Goal: Task Accomplishment & Management: Manage account settings

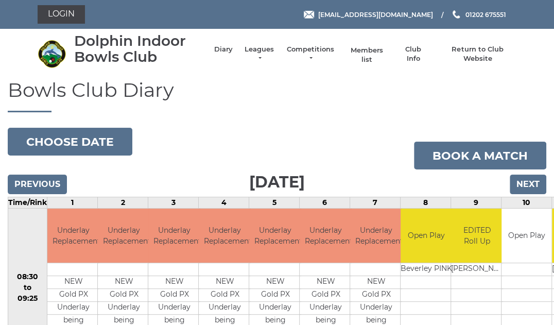
click at [363, 55] on link "Members list" at bounding box center [366, 55] width 43 height 19
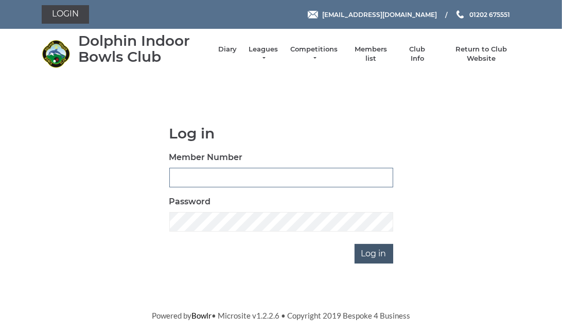
type input "3900"
click at [374, 250] on input "Log in" at bounding box center [374, 254] width 39 height 20
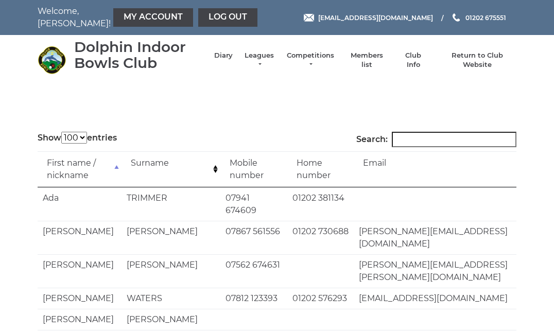
select select "100"
click at [118, 16] on link "My Account" at bounding box center [153, 17] width 80 height 19
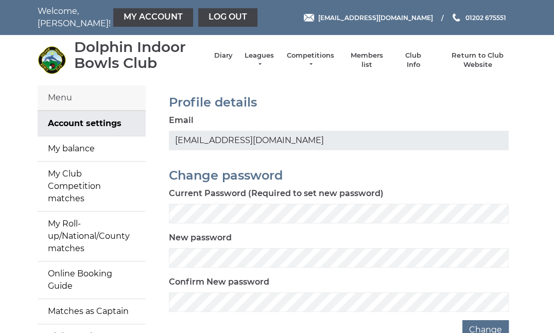
scroll to position [96, 0]
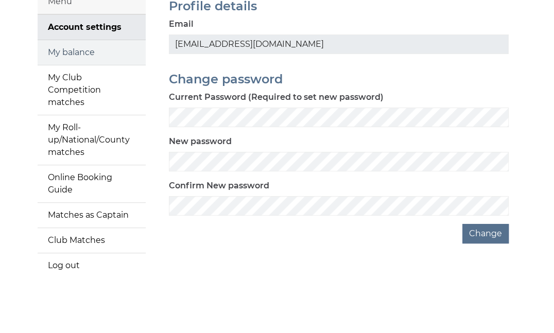
click at [91, 52] on link "My balance" at bounding box center [92, 52] width 108 height 25
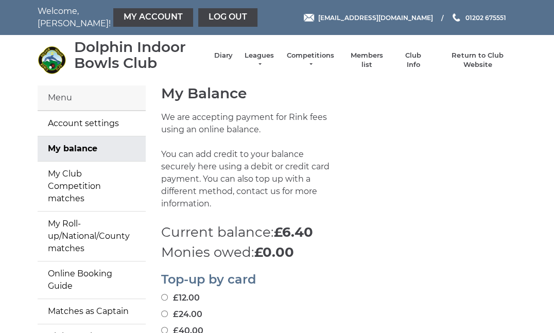
scroll to position [292, 0]
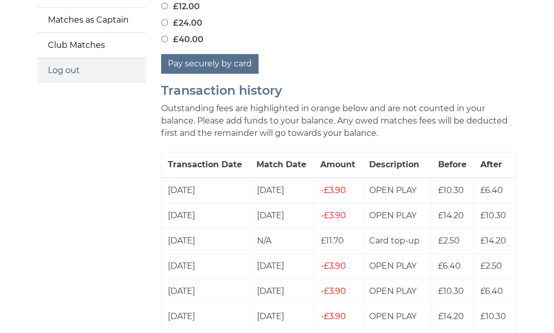
click at [72, 58] on link "Log out" at bounding box center [92, 70] width 108 height 25
